Goal: Task Accomplishment & Management: Use online tool/utility

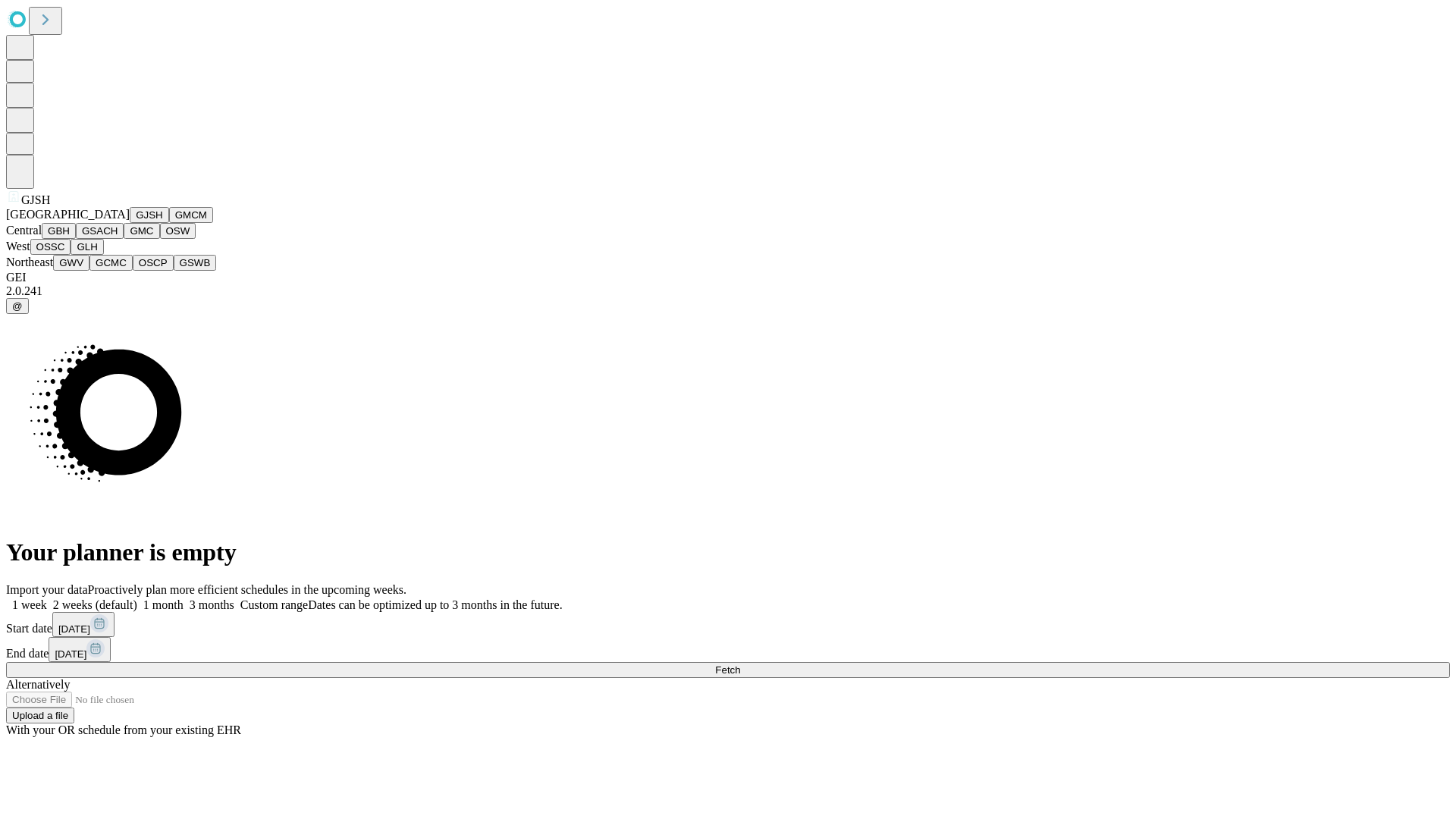
click at [130, 223] on button "GJSH" at bounding box center [150, 214] width 40 height 16
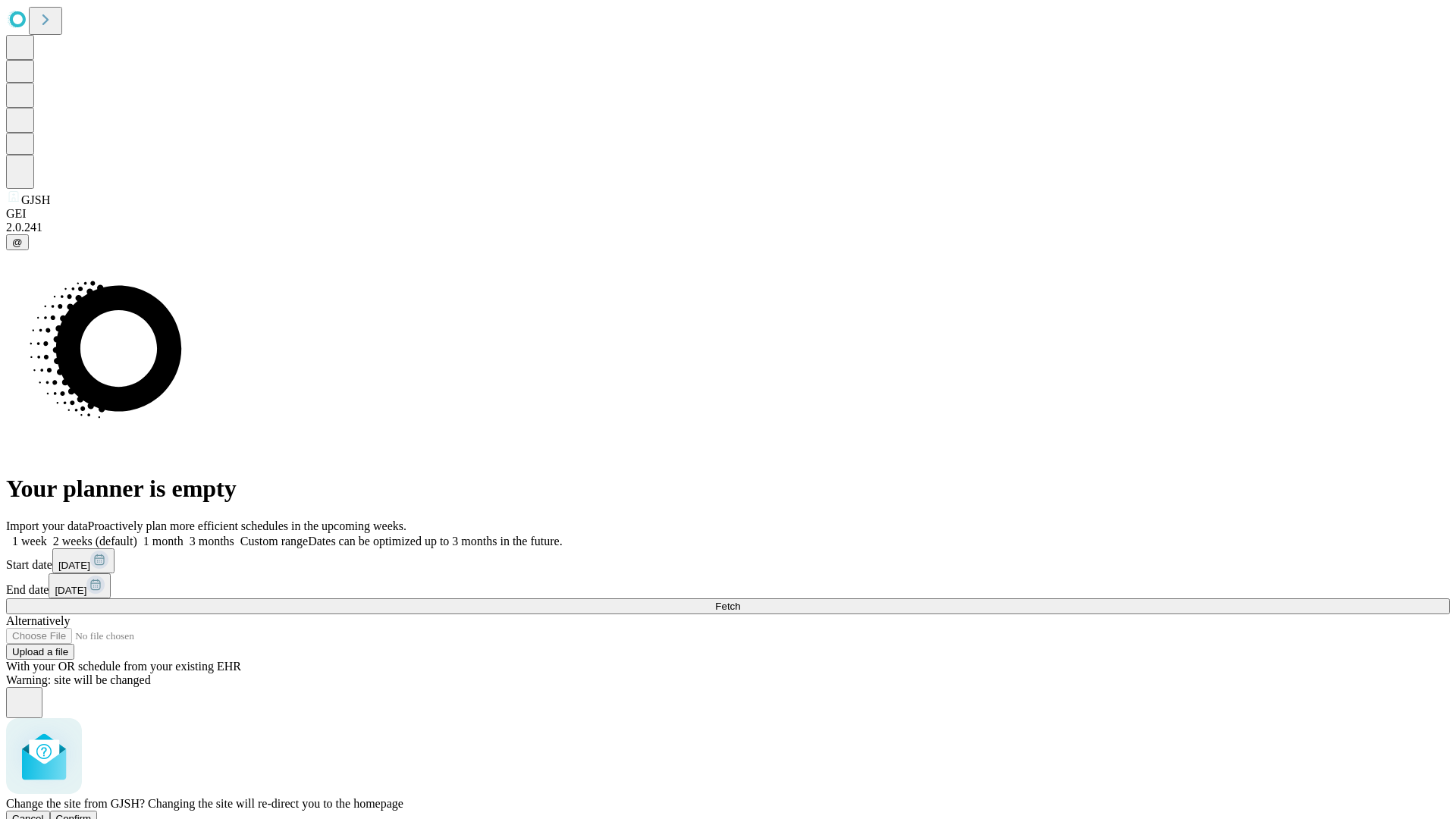
click at [92, 812] on span "Confirm" at bounding box center [74, 818] width 36 height 11
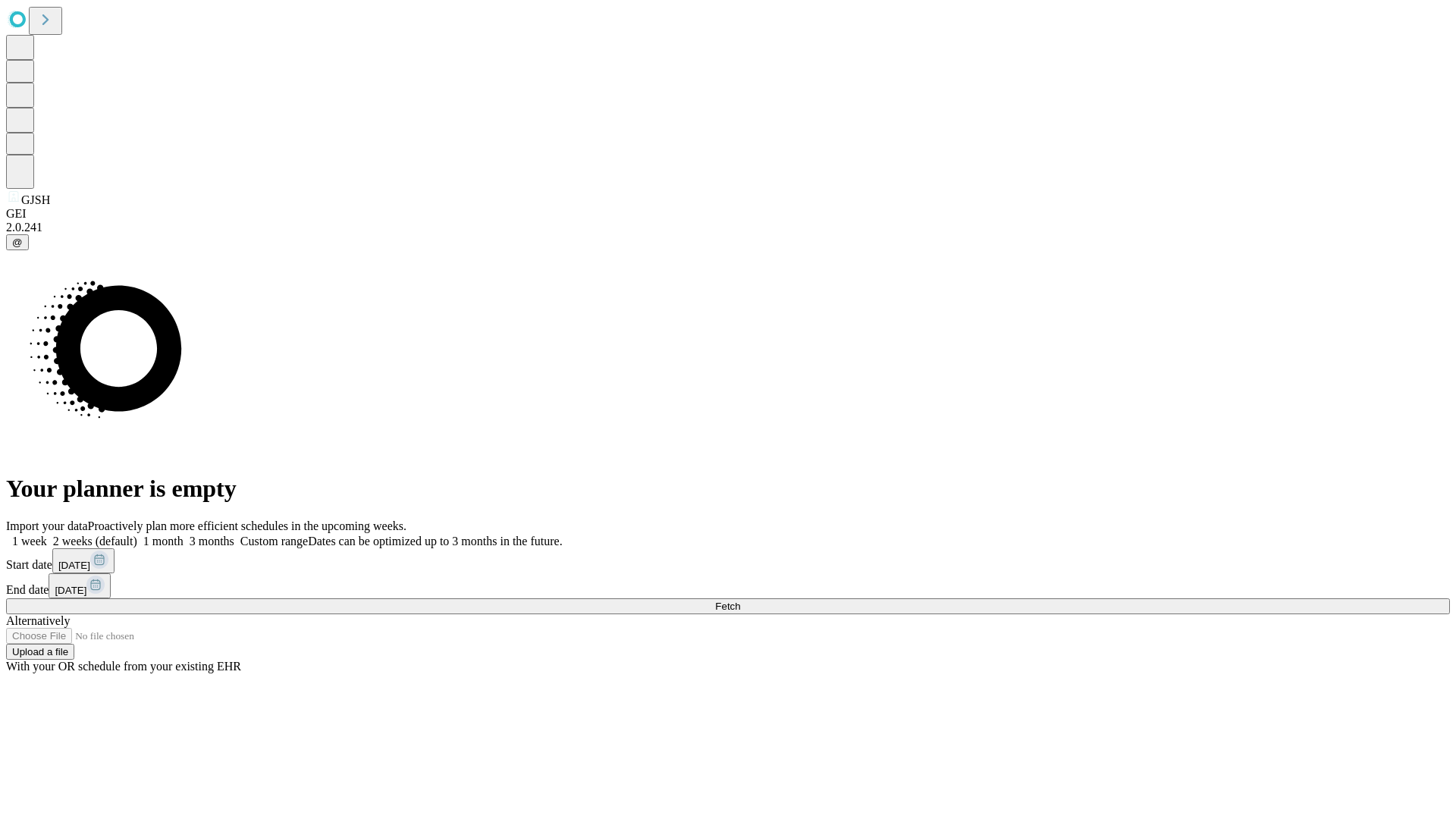
click at [137, 534] on label "2 weeks (default)" at bounding box center [92, 541] width 90 height 13
click at [740, 601] on span "Fetch" at bounding box center [727, 606] width 25 height 11
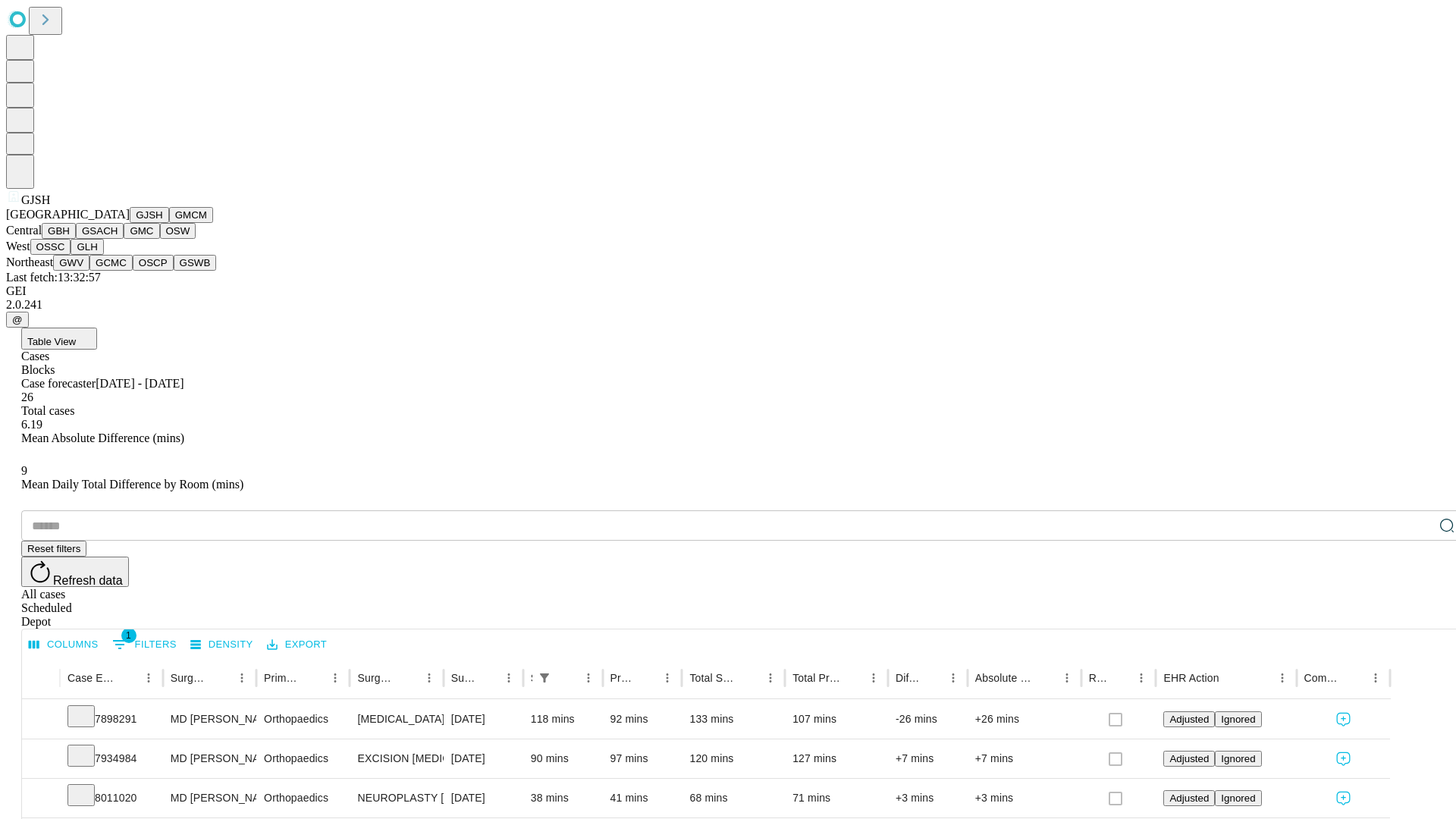
click at [169, 223] on button "GMCM" at bounding box center [191, 214] width 44 height 16
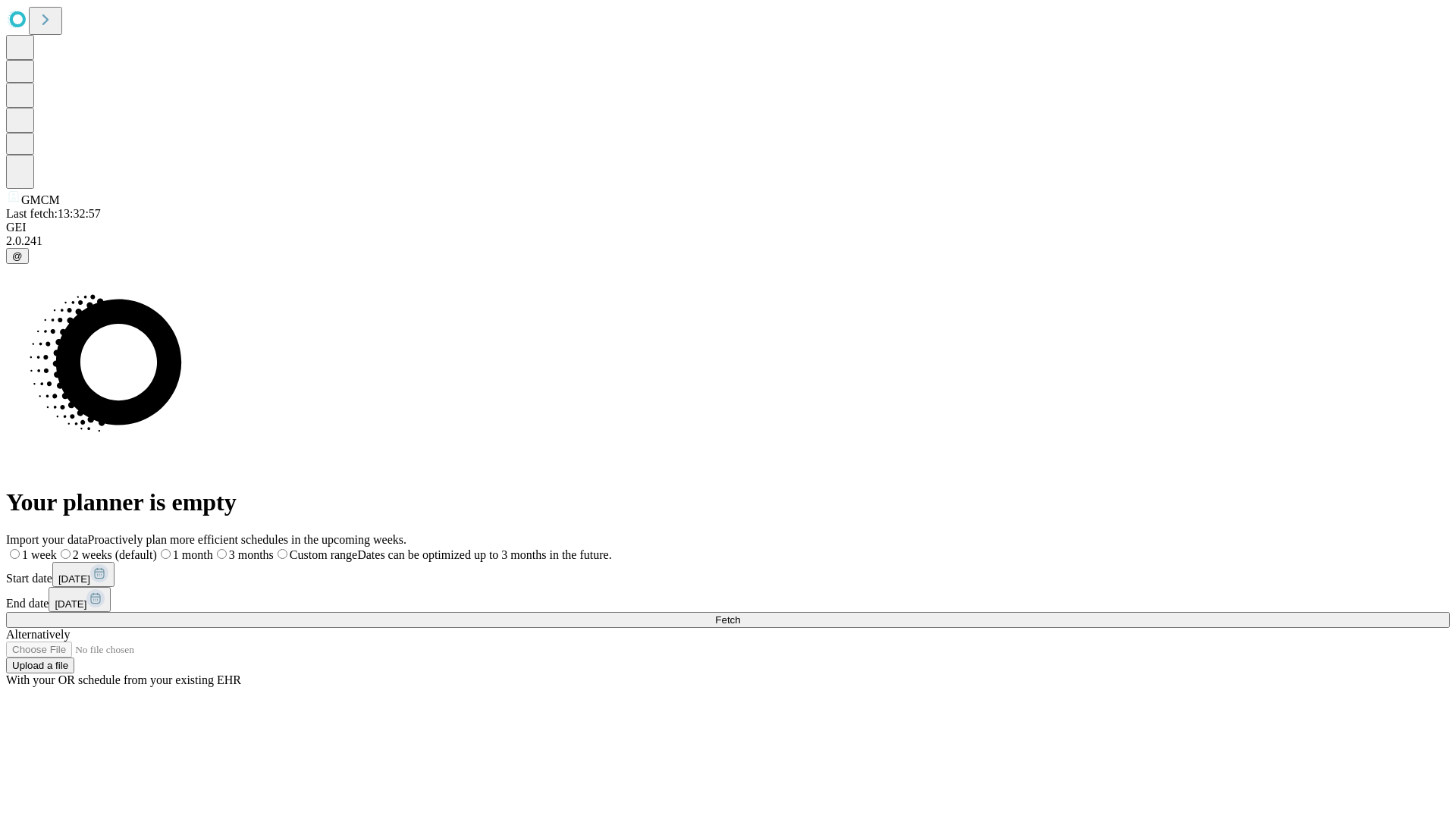
click at [740, 614] on span "Fetch" at bounding box center [727, 620] width 25 height 11
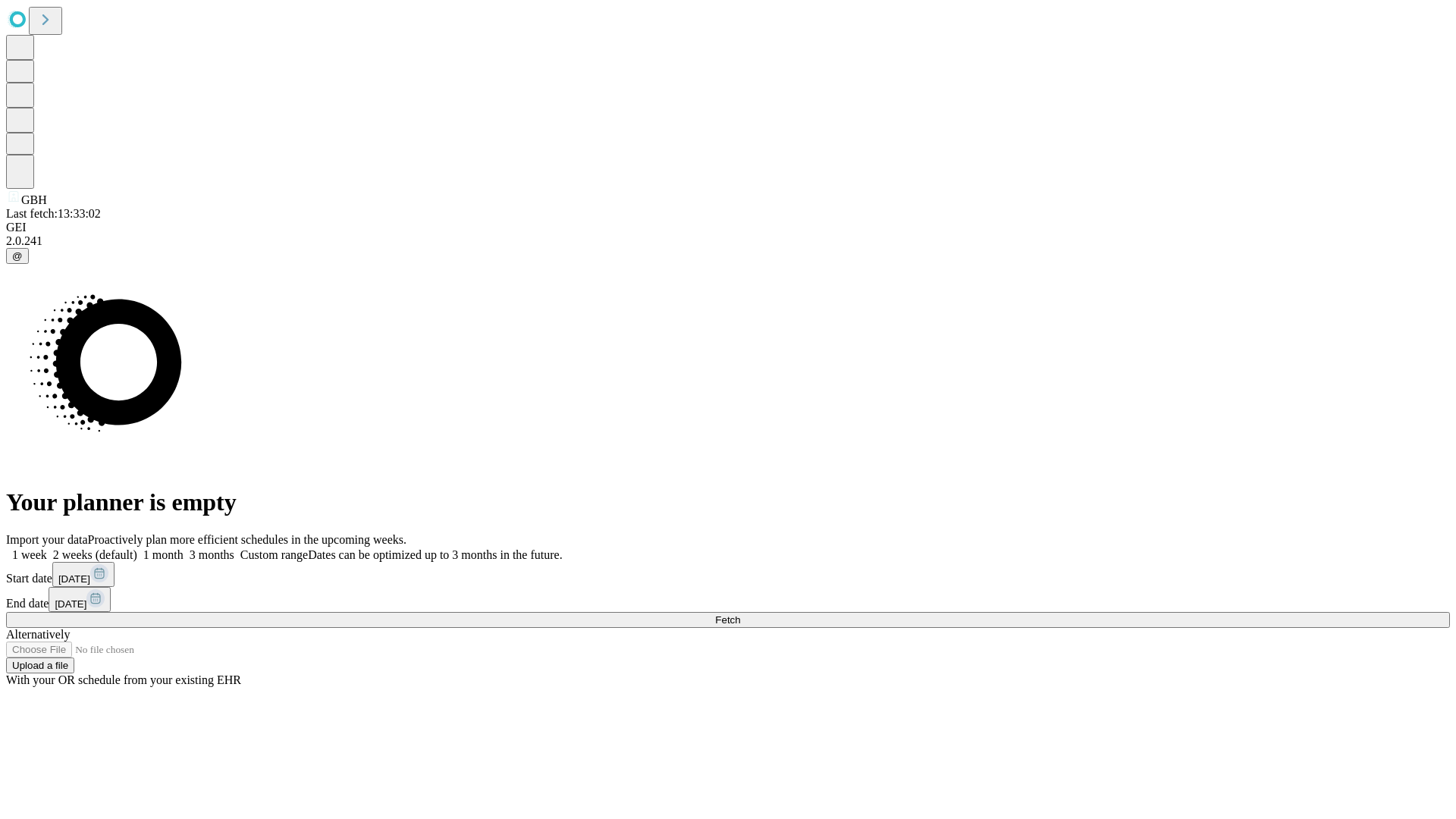
click at [137, 548] on label "2 weeks (default)" at bounding box center [92, 555] width 90 height 13
click at [740, 614] on span "Fetch" at bounding box center [727, 620] width 25 height 11
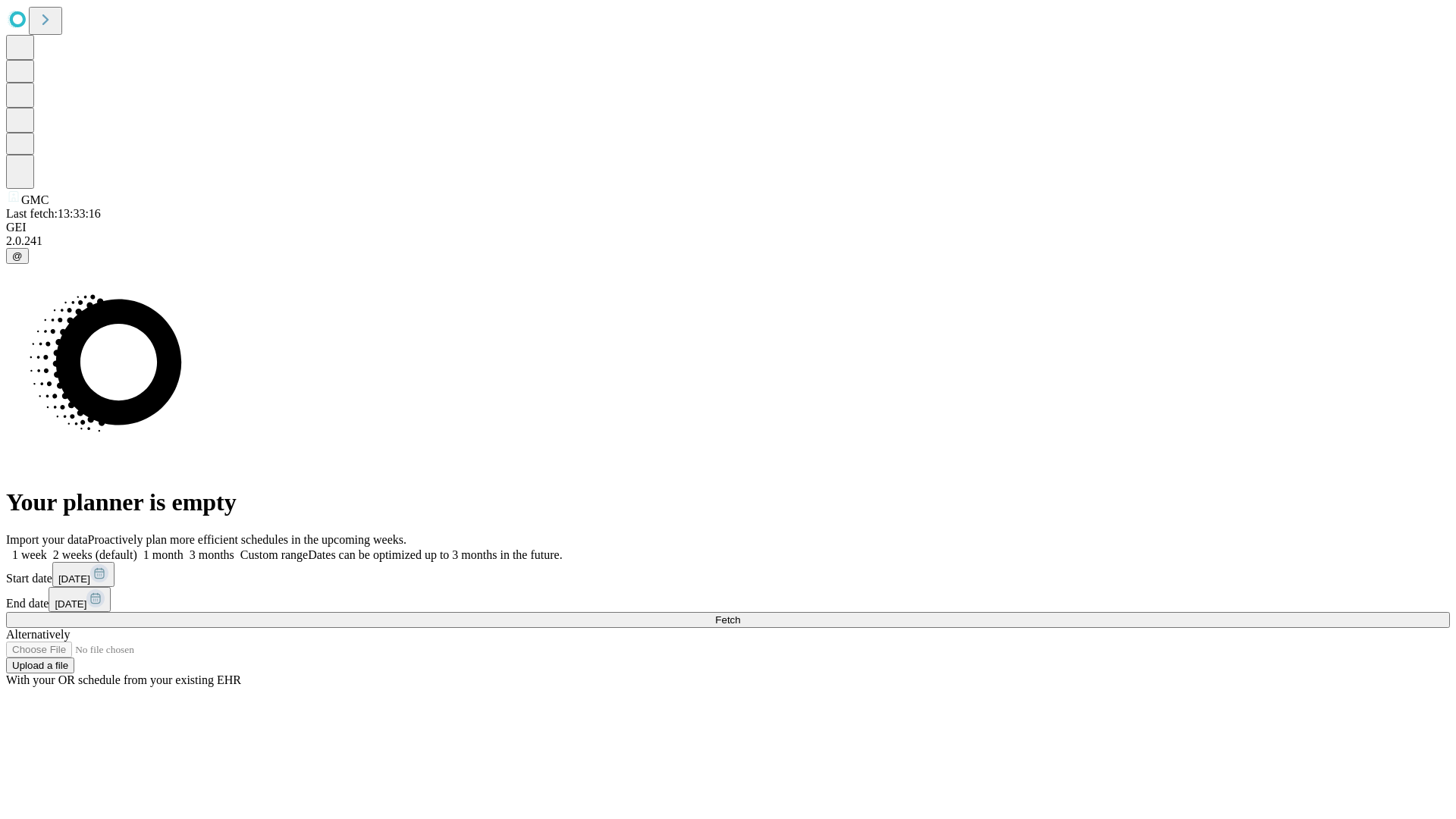
click at [137, 548] on label "2 weeks (default)" at bounding box center [92, 555] width 90 height 13
click at [740, 614] on span "Fetch" at bounding box center [727, 620] width 25 height 11
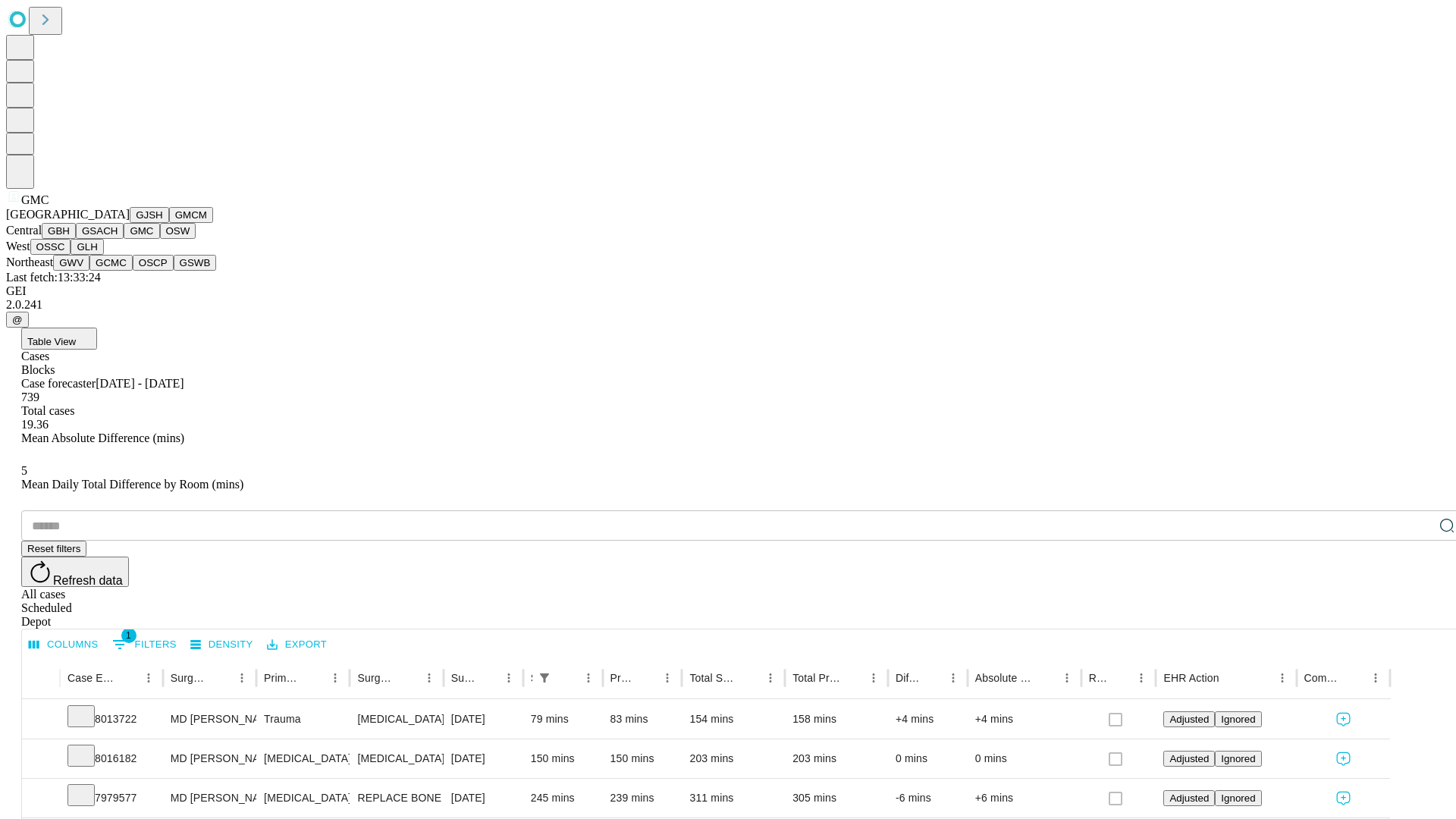
click at [160, 239] on button "OSW" at bounding box center [178, 230] width 37 height 16
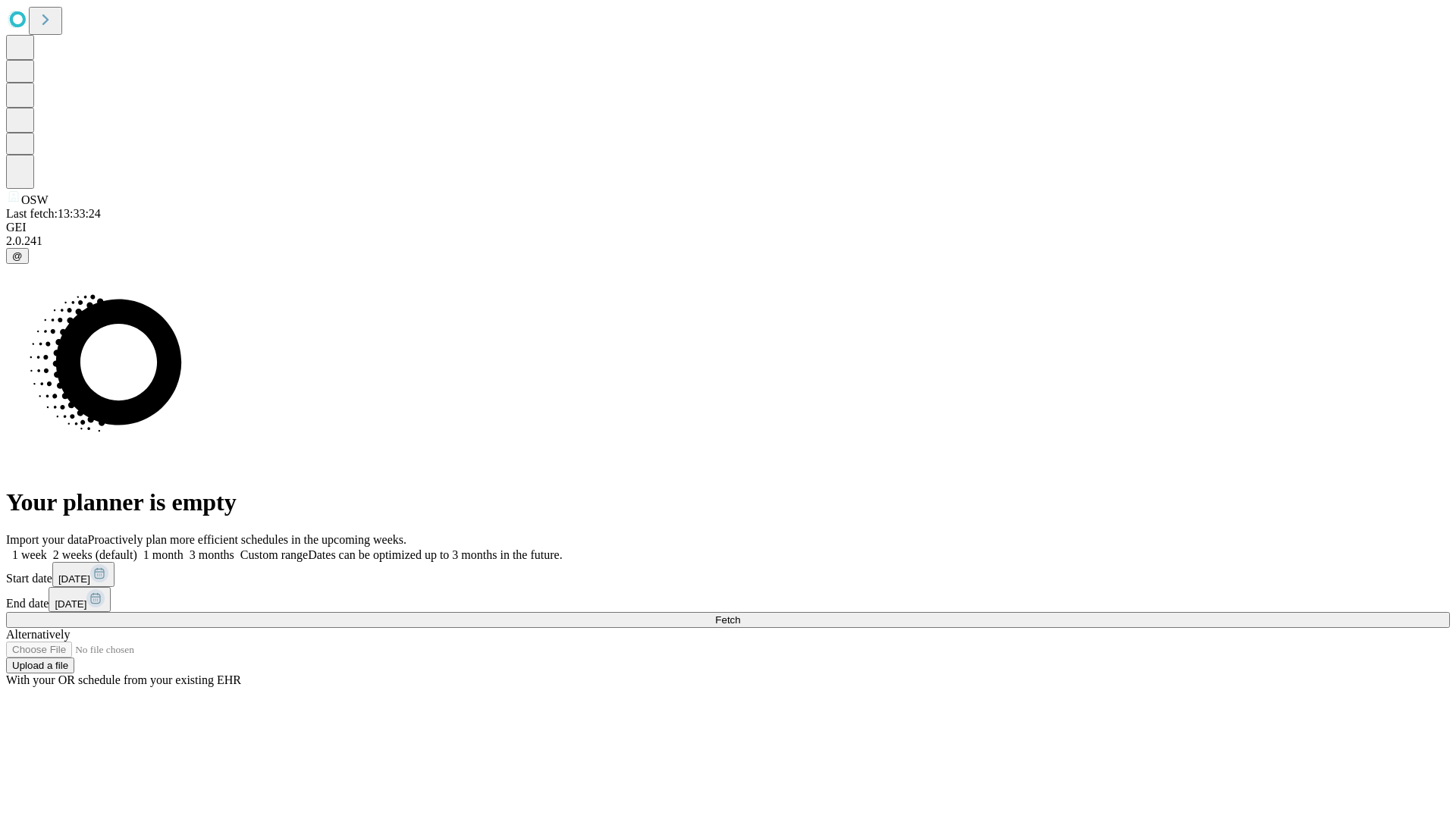
click at [137, 548] on label "2 weeks (default)" at bounding box center [92, 555] width 90 height 13
click at [740, 614] on span "Fetch" at bounding box center [727, 620] width 25 height 11
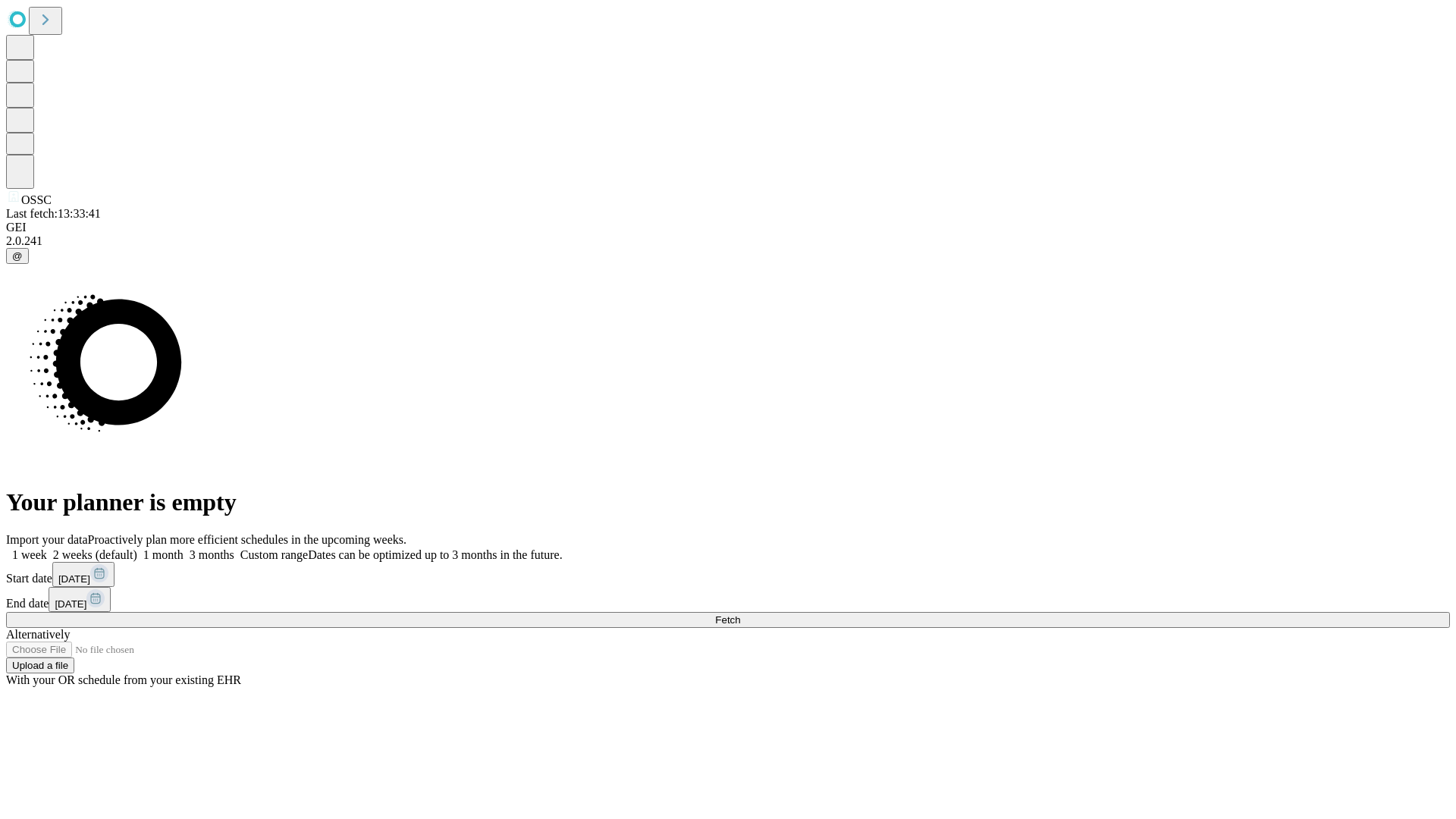
click at [137, 548] on label "2 weeks (default)" at bounding box center [92, 555] width 90 height 13
click at [740, 614] on span "Fetch" at bounding box center [727, 620] width 25 height 11
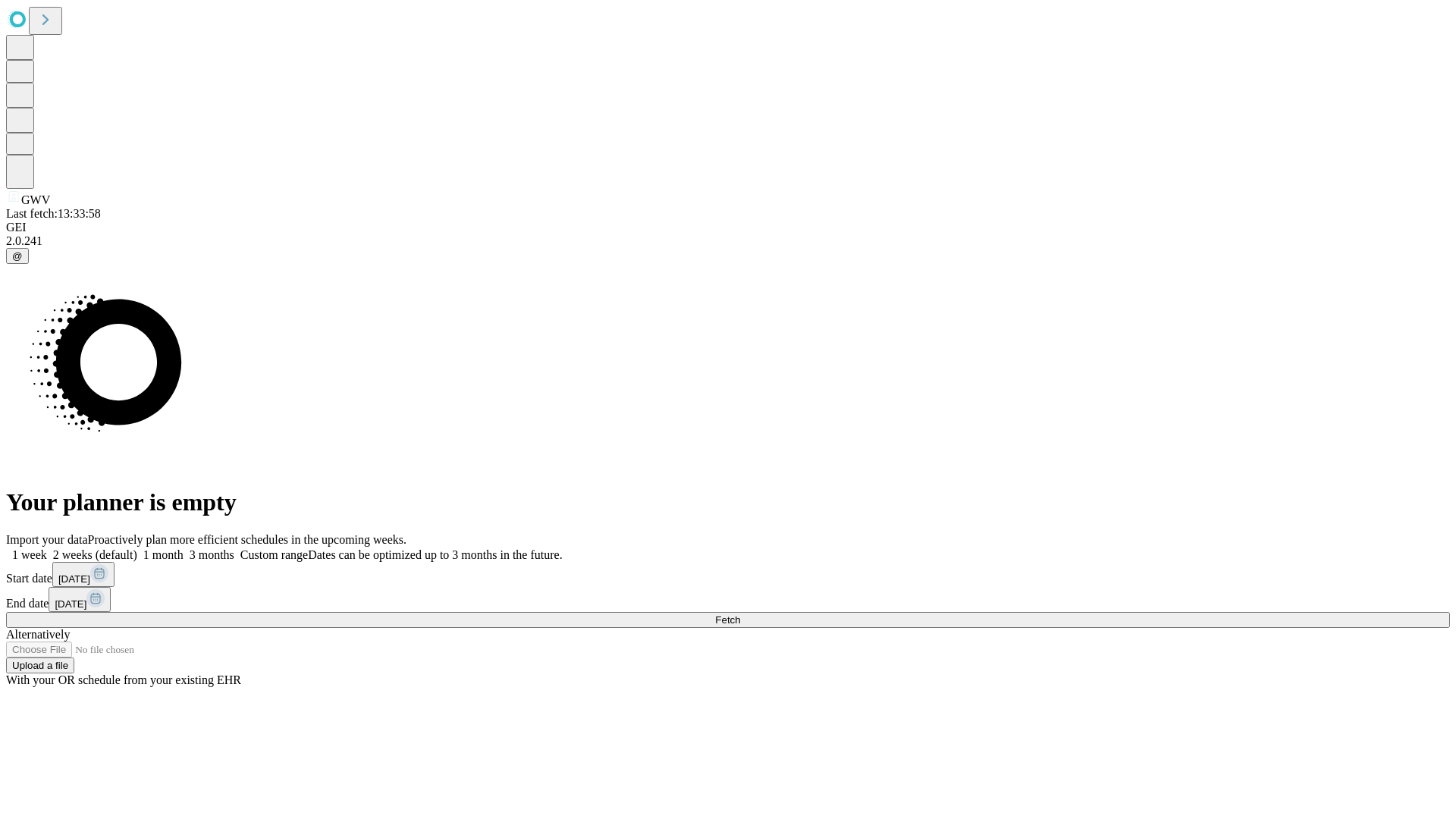
click at [137, 548] on label "2 weeks (default)" at bounding box center [92, 555] width 90 height 13
click at [740, 614] on span "Fetch" at bounding box center [727, 620] width 25 height 11
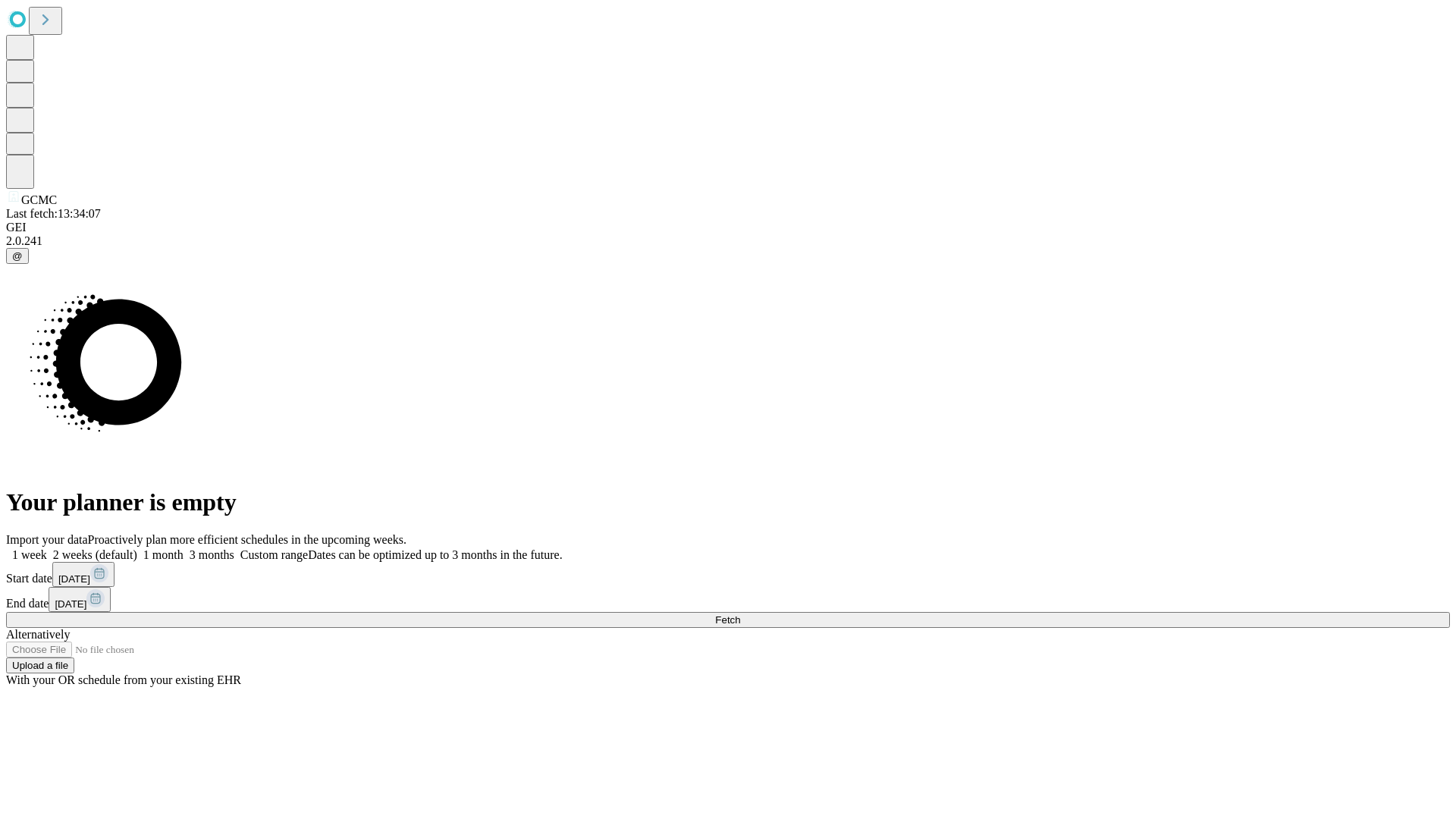
click at [137, 548] on label "2 weeks (default)" at bounding box center [92, 555] width 90 height 13
click at [740, 614] on span "Fetch" at bounding box center [727, 620] width 25 height 11
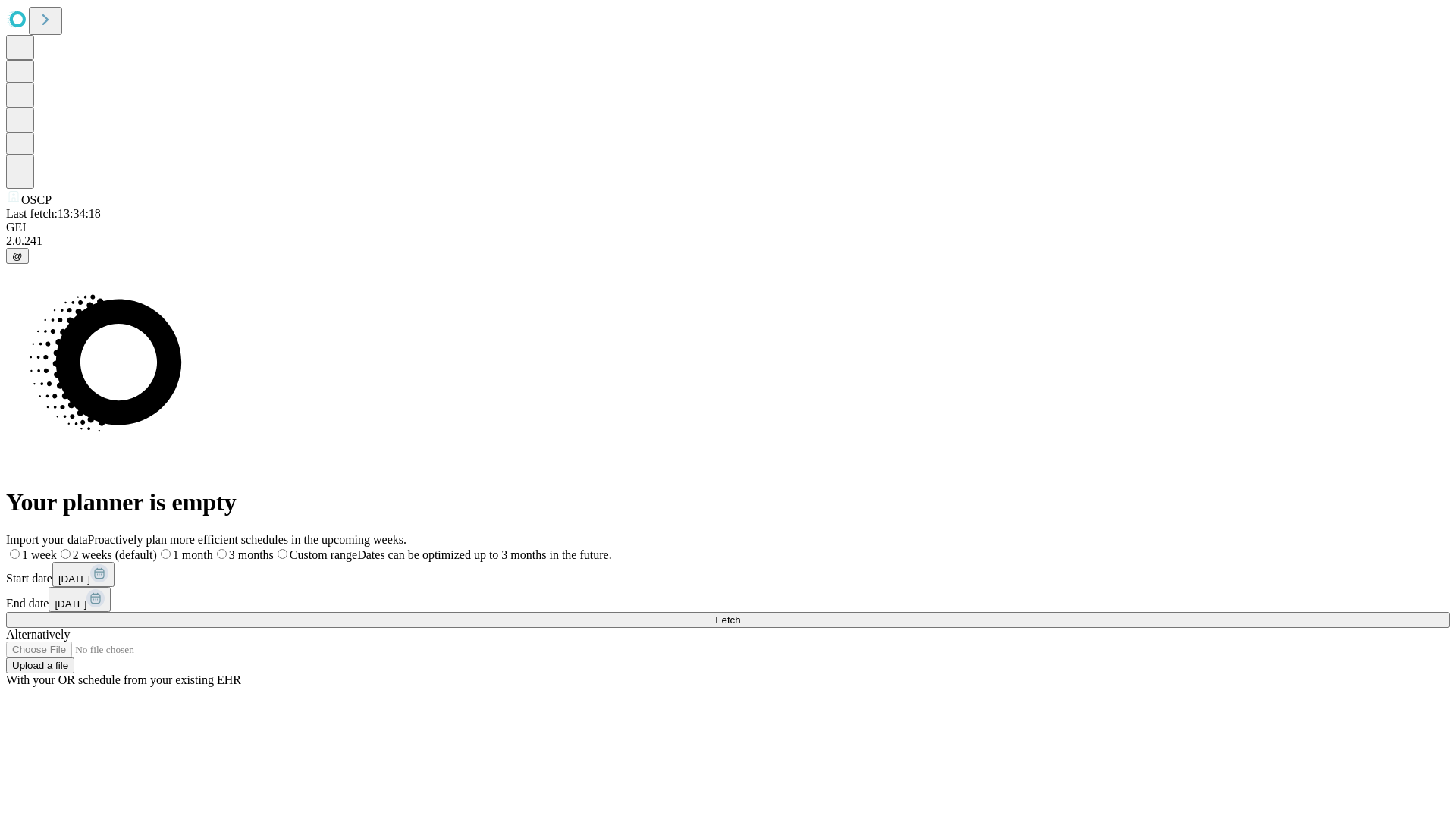
click at [157, 548] on label "2 weeks (default)" at bounding box center [106, 555] width 100 height 13
click at [740, 614] on span "Fetch" at bounding box center [727, 620] width 25 height 11
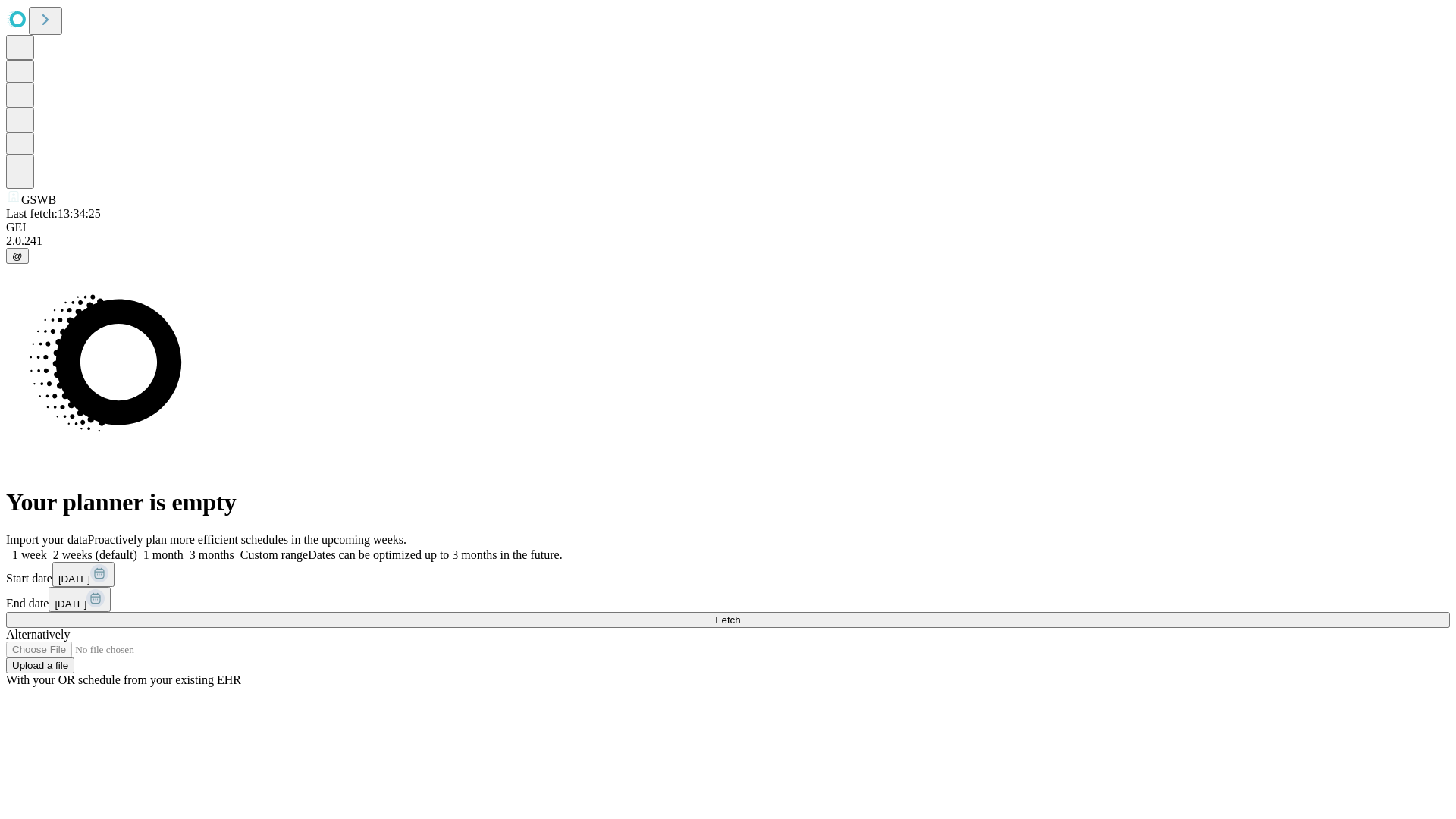
click at [137, 548] on label "2 weeks (default)" at bounding box center [92, 555] width 90 height 13
click at [740, 614] on span "Fetch" at bounding box center [727, 620] width 25 height 11
